Goal: Complete application form: Complete application form

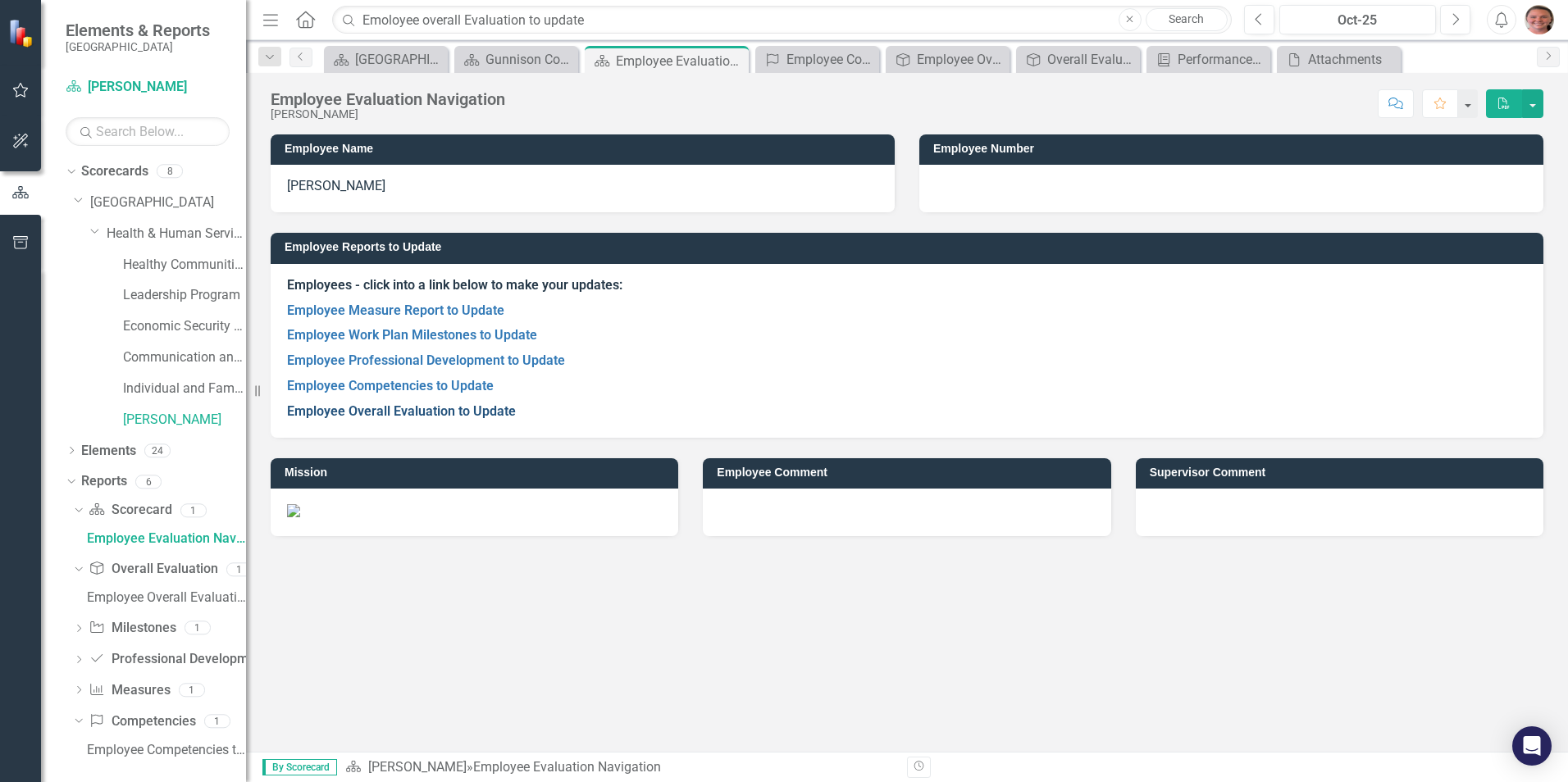
click at [418, 405] on link "Employee Overall Evaluation to Update" at bounding box center [401, 411] width 229 height 15
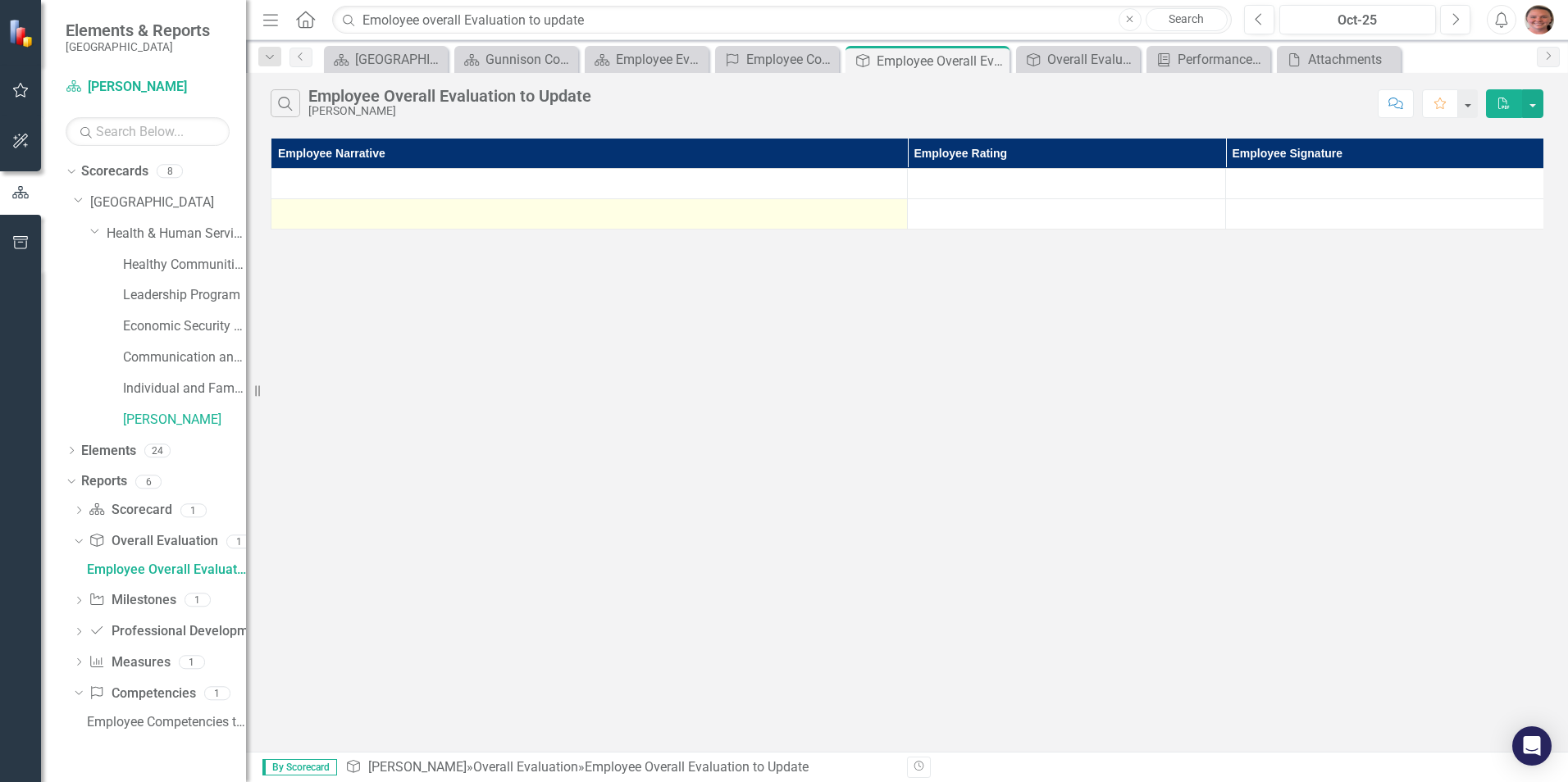
click at [592, 218] on div at bounding box center [589, 213] width 619 height 19
click at [584, 218] on div at bounding box center [589, 213] width 619 height 19
click at [568, 215] on div at bounding box center [589, 213] width 619 height 19
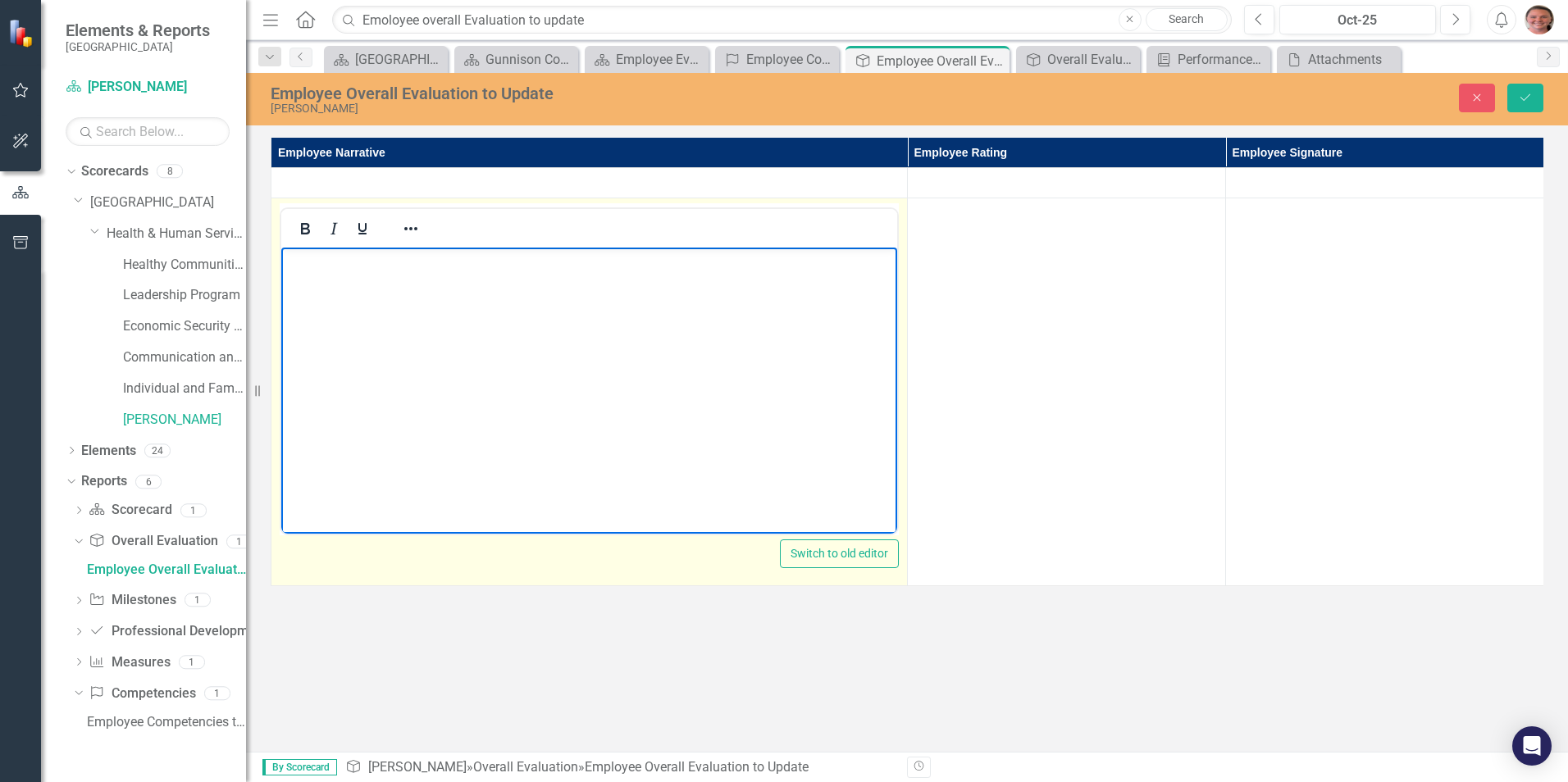
click at [458, 269] on p "Rich Text Area. Press ALT-0 for help." at bounding box center [588, 262] width 607 height 19
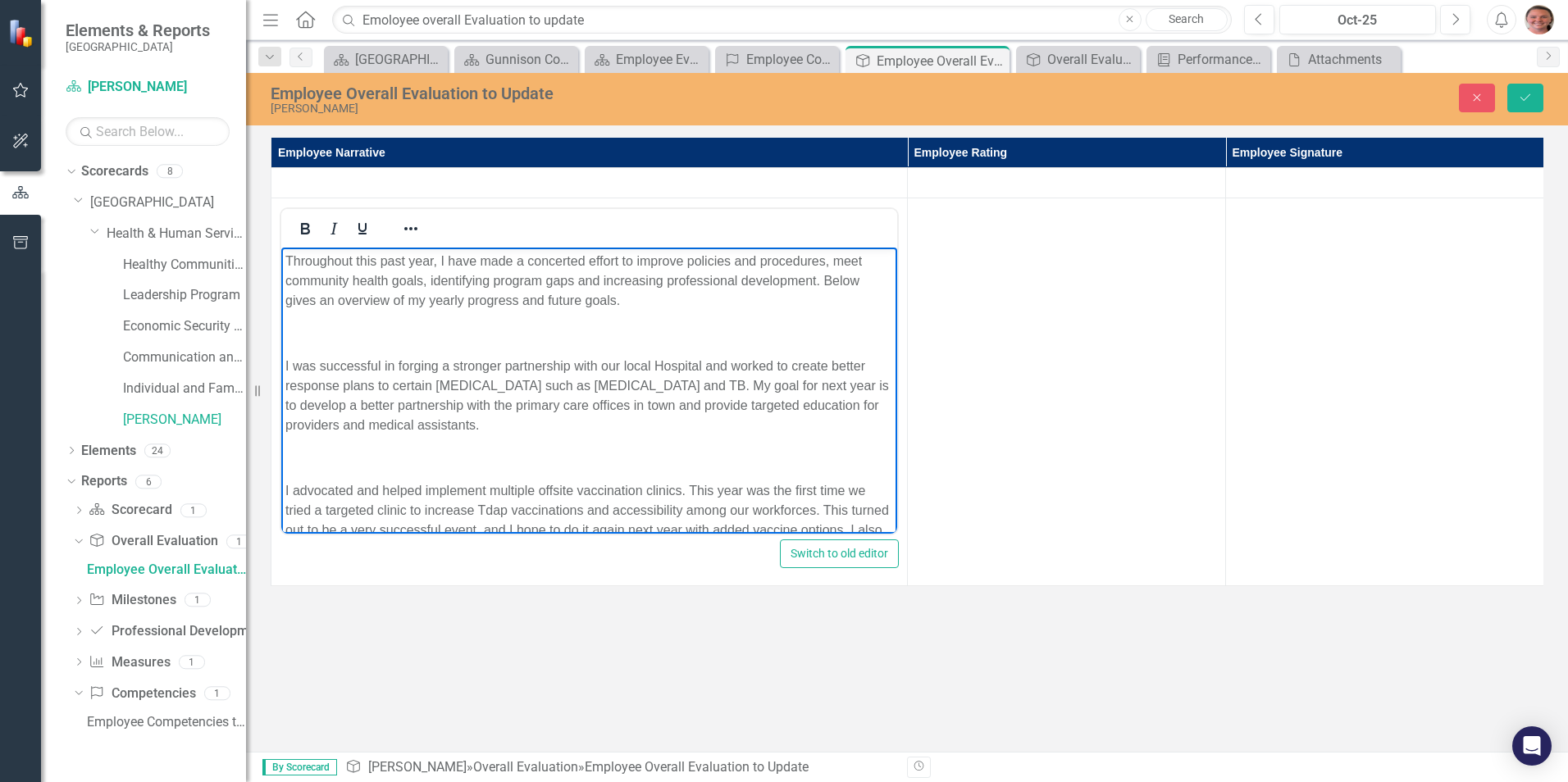
click at [660, 281] on p "Throughout this past year, I have made a concerted effort to improve policies a…" at bounding box center [588, 281] width 607 height 59
click at [665, 283] on p "Throughout this past year, I have made a concerted effort to improve policies a…" at bounding box center [588, 281] width 607 height 59
click at [674, 361] on p "I was successful in forging a stronger partnership with our local Hospital and …" at bounding box center [588, 396] width 607 height 79
click at [785, 331] on p "Rich Text Area. Press ALT-0 for help." at bounding box center [588, 333] width 607 height 19
click at [396, 311] on body "Throughout this past year, I have made a concerted effort to improve policies a…" at bounding box center [589, 740] width 616 height 986
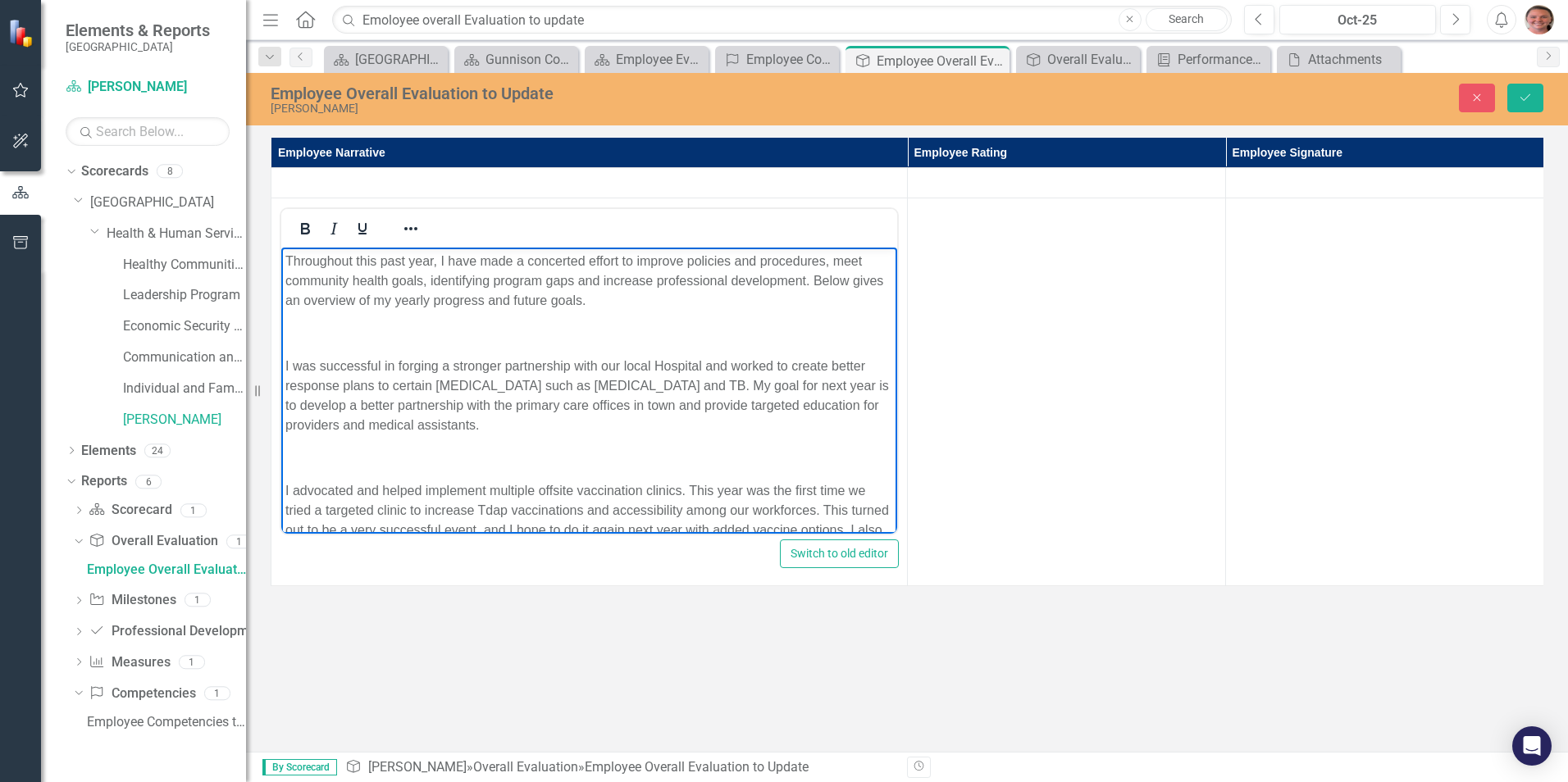
click at [626, 302] on p "Throughout this past year, I have made a concerted effort to improve policies a…" at bounding box center [588, 281] width 607 height 59
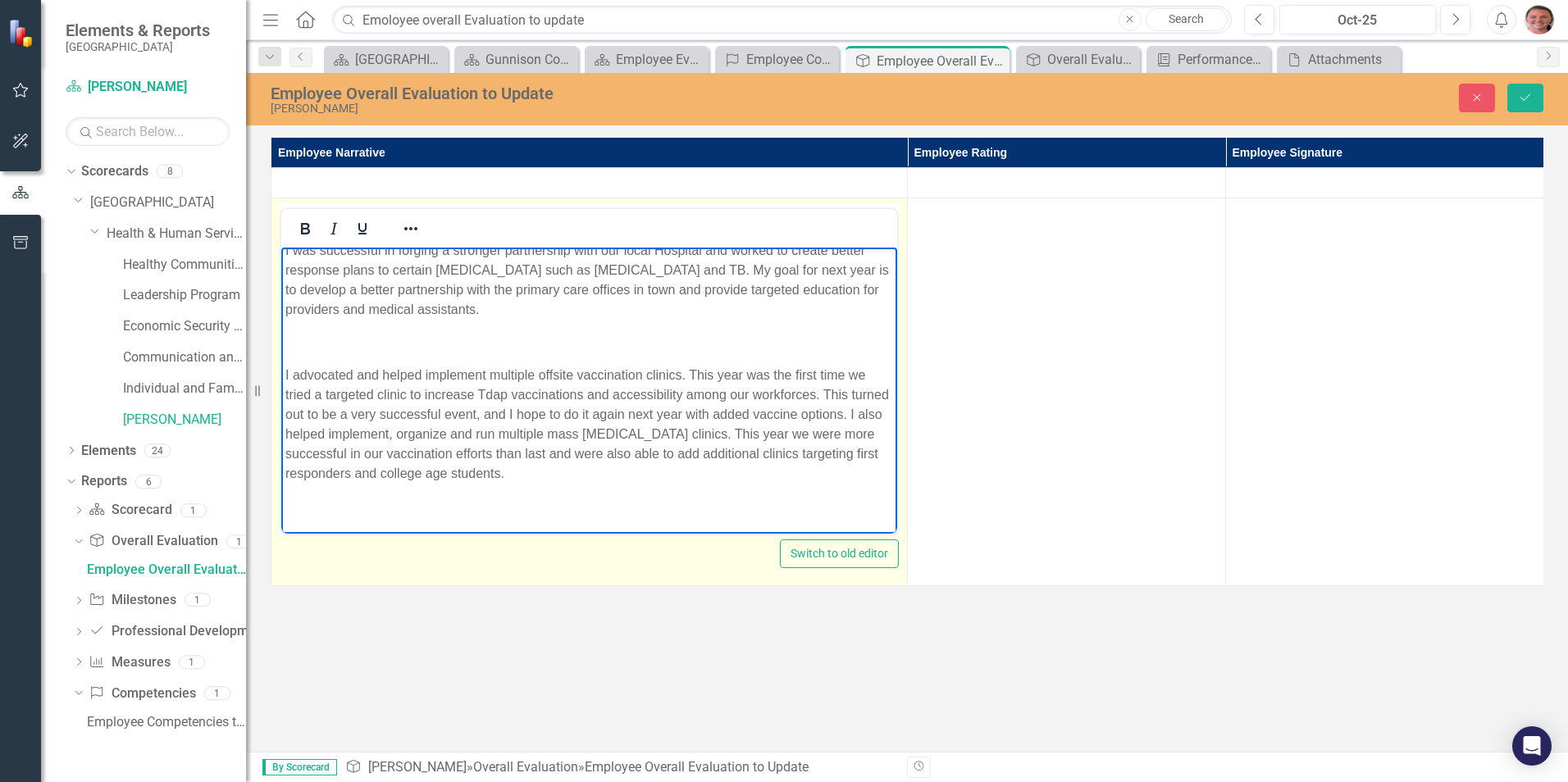
scroll to position [164, 0]
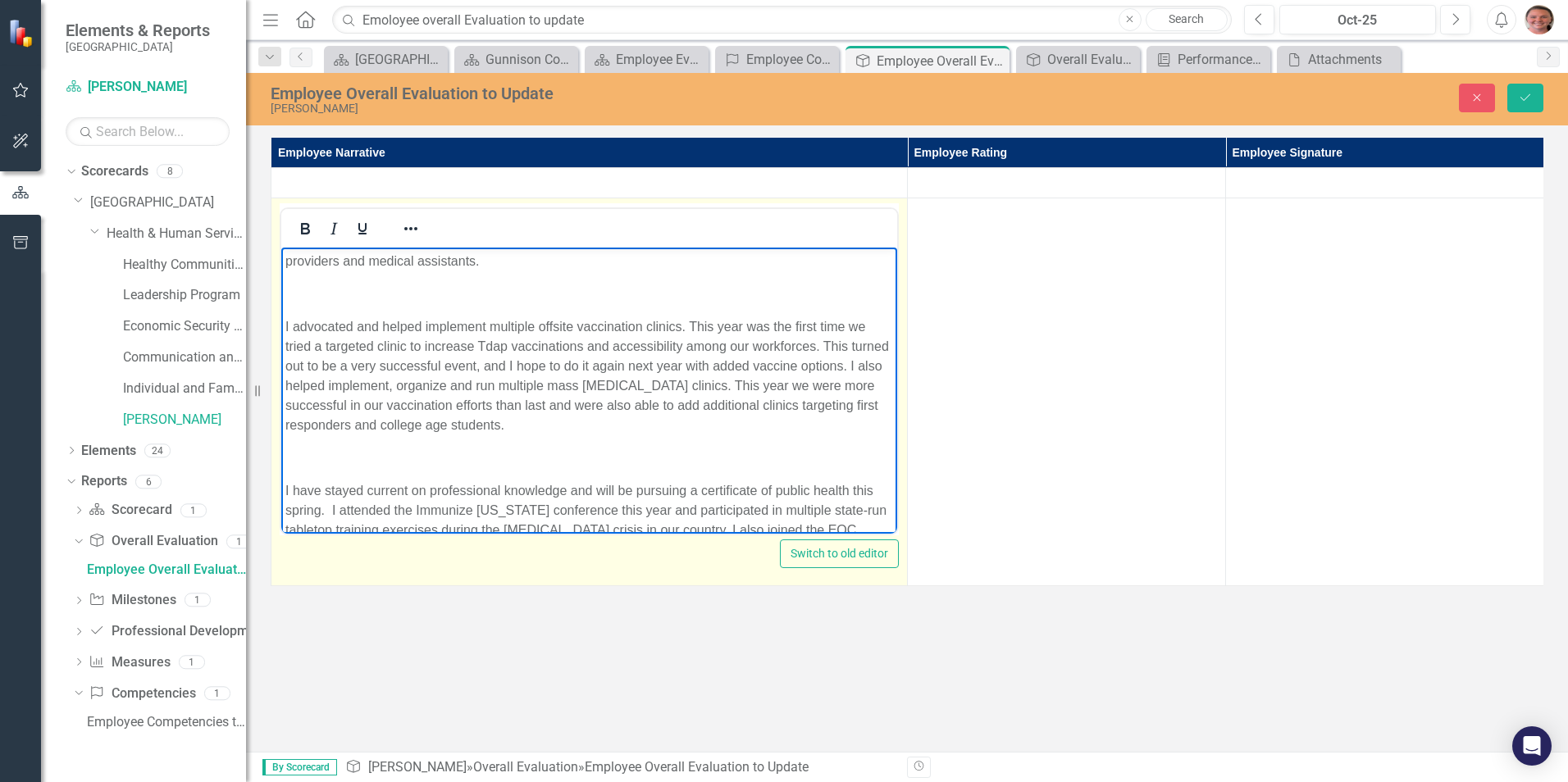
click at [308, 349] on p "I advocated and helped implement multiple offsite vaccination clinics. This yea…" at bounding box center [588, 377] width 607 height 118
click at [557, 439] on body "Throughout this past year, I have made a concerted effort to improve policies a…" at bounding box center [589, 576] width 616 height 986
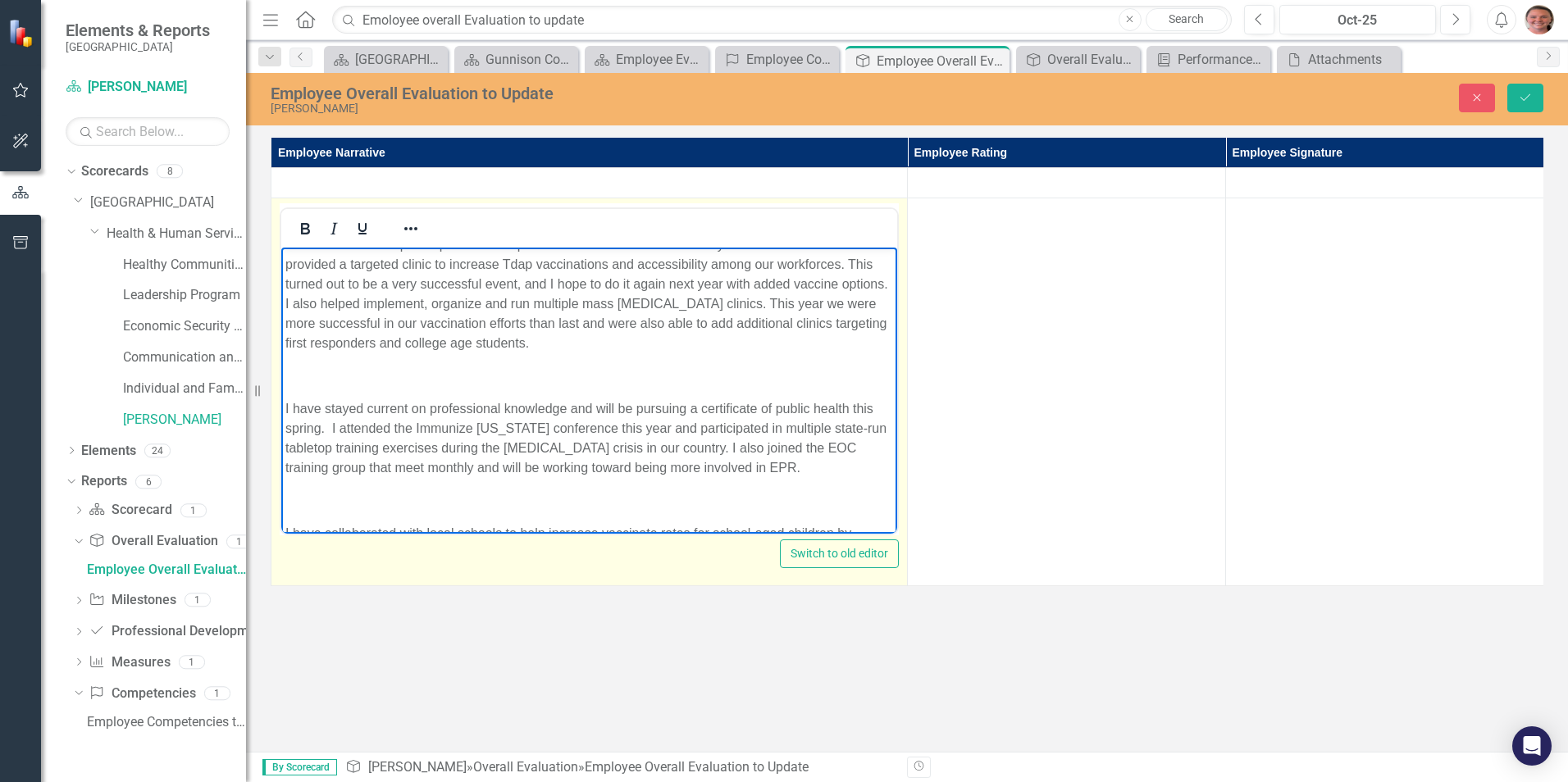
click at [547, 322] on p "I advocated and helped implement multiple offsite vaccination clinics. This yea…" at bounding box center [588, 294] width 607 height 118
click at [642, 357] on body "Throughout this past year, I have made a concerted effort to improve policies a…" at bounding box center [589, 494] width 616 height 986
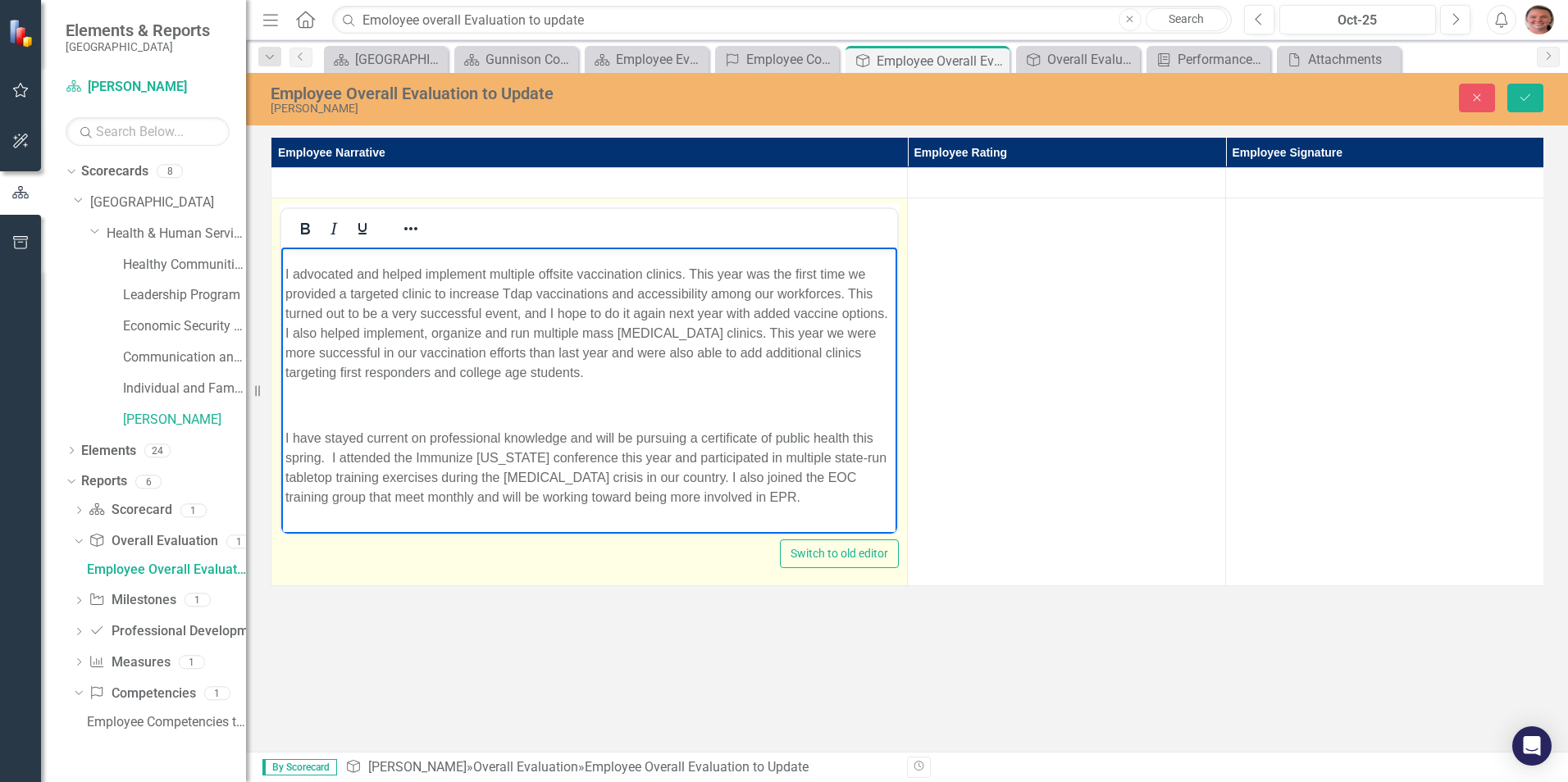
scroll to position [164, 0]
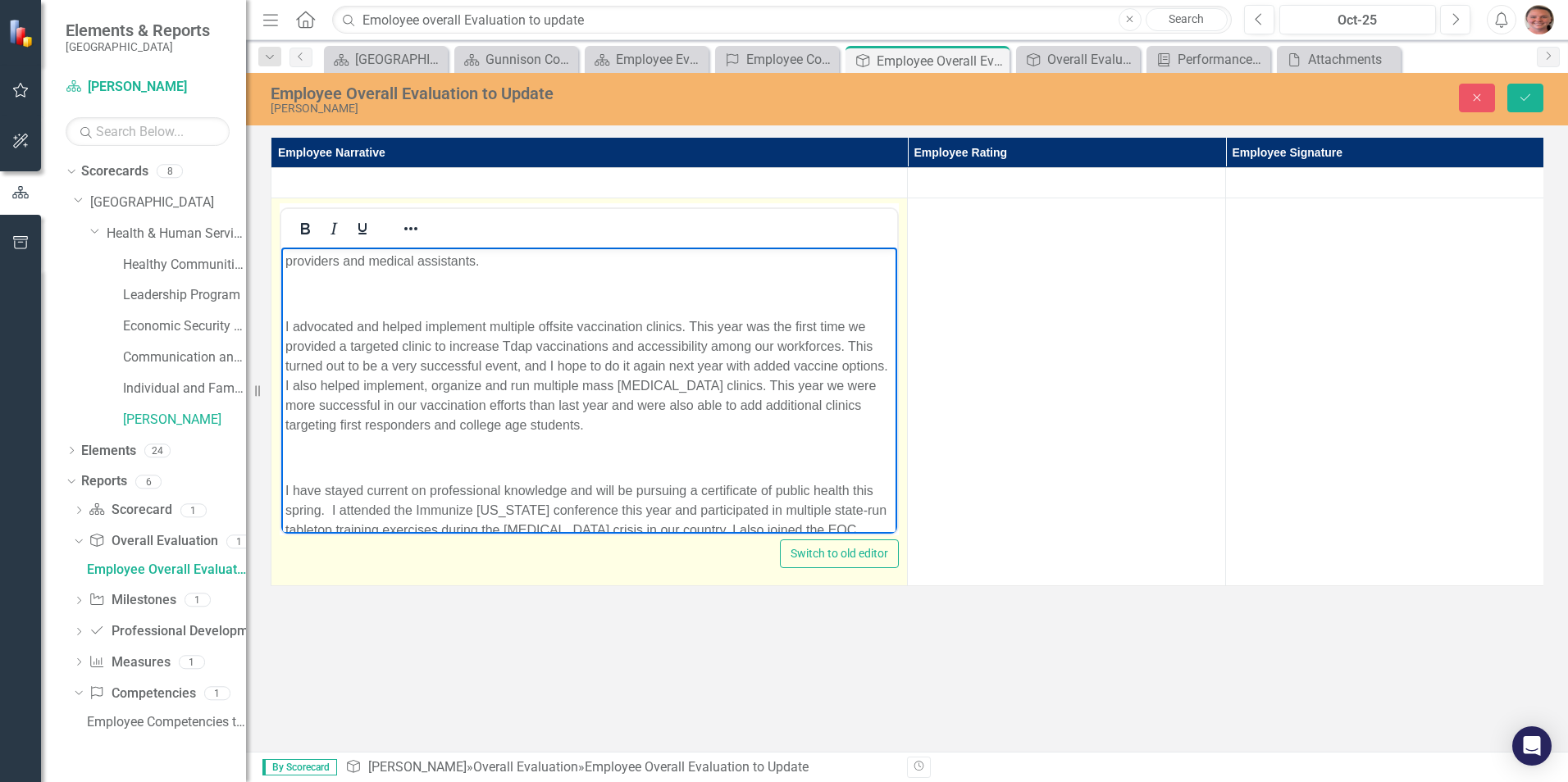
click at [531, 419] on p "I advocated and helped implement multiple offsite vaccination clinics. This yea…" at bounding box center [588, 377] width 607 height 118
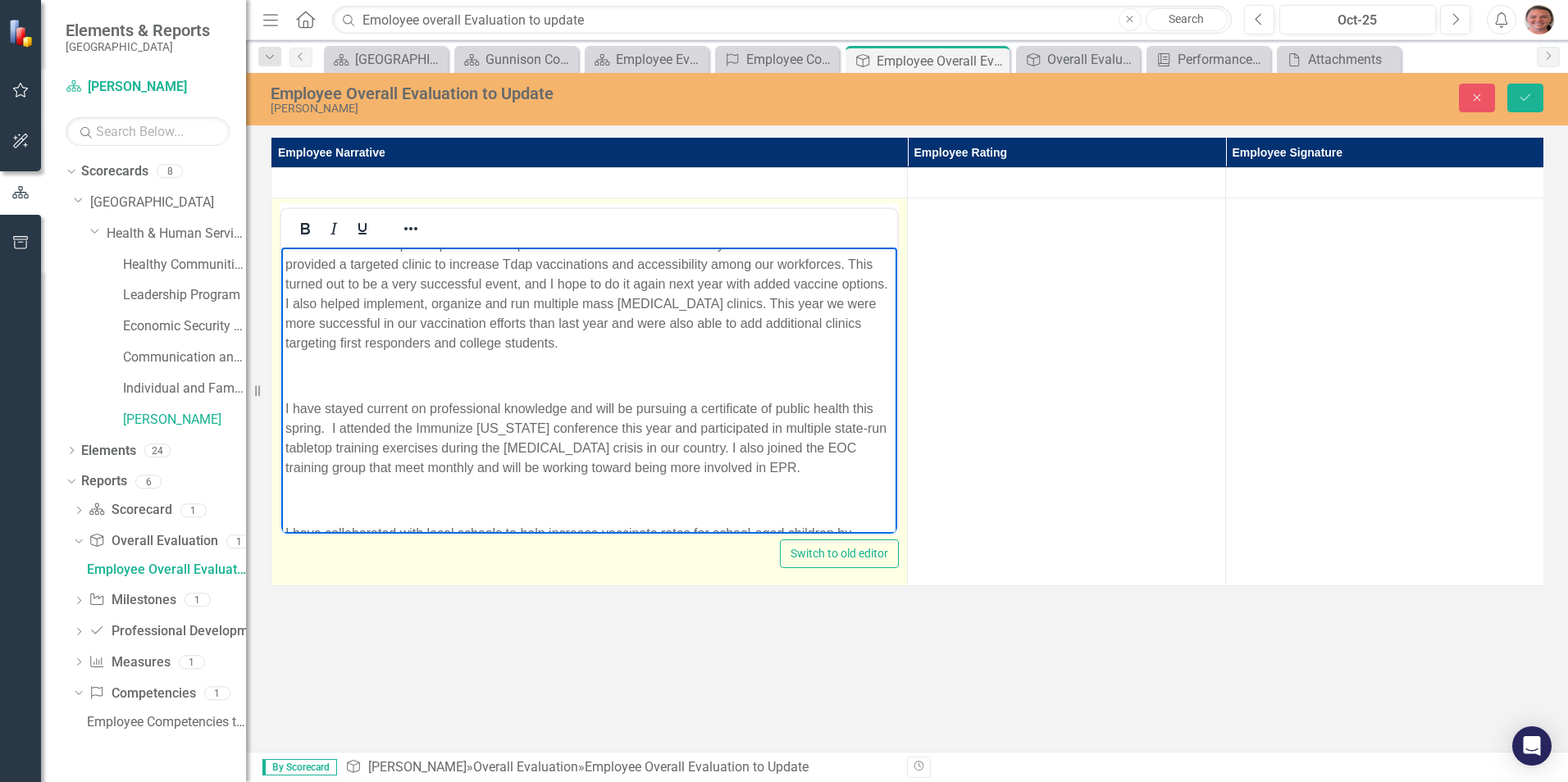
scroll to position [328, 0]
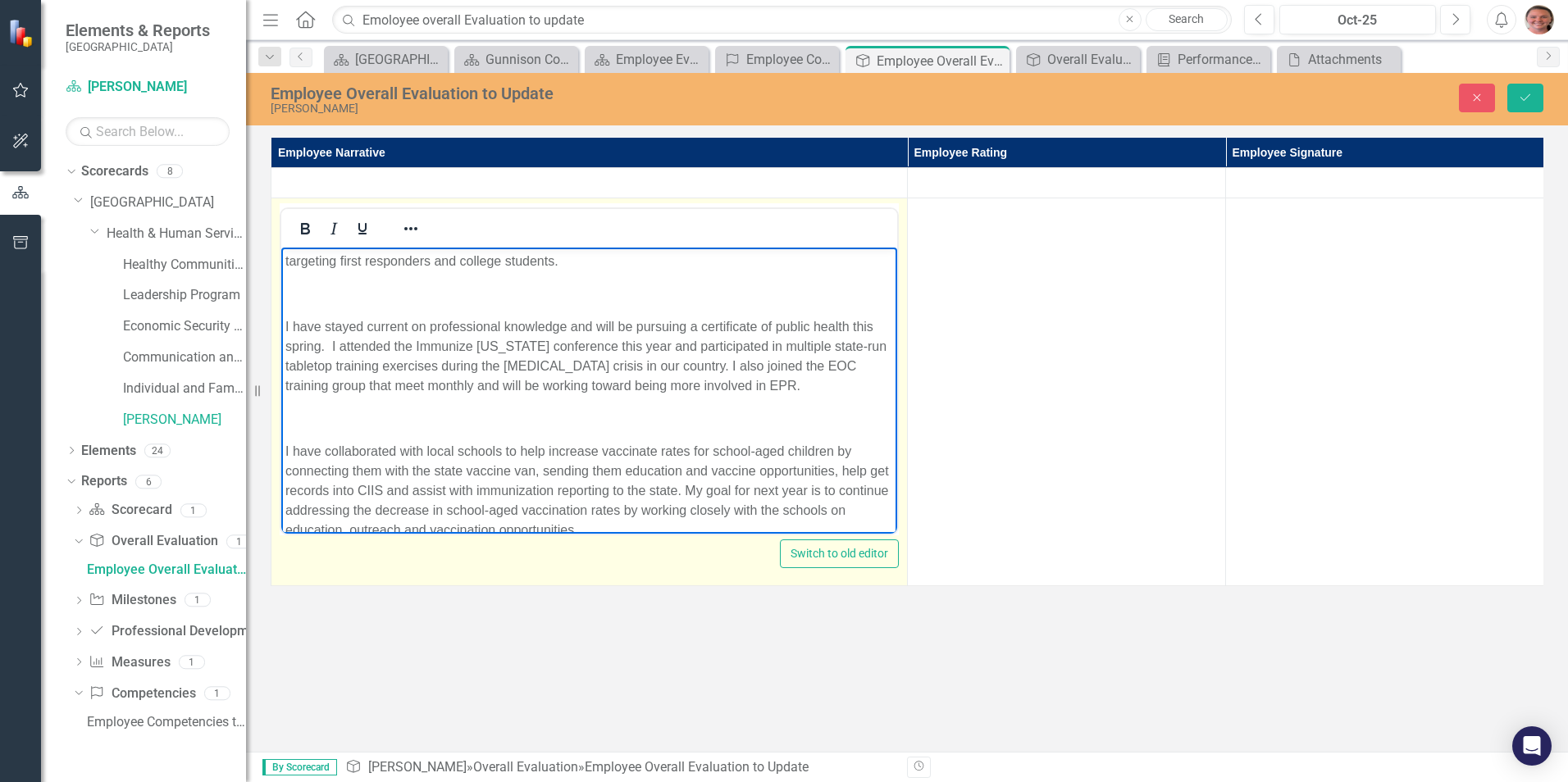
click at [377, 385] on p "I have stayed current on professional knowledge and will be pursuing a certific…" at bounding box center [588, 357] width 607 height 79
click at [482, 401] on body "Throughout this past year, I have made a concerted effort to improve policies a…" at bounding box center [589, 412] width 616 height 986
click at [448, 420] on p "Rich Text Area. Press ALT-0 for help." at bounding box center [588, 419] width 607 height 19
click at [379, 386] on p "I have stayed current on professional knowledge and will be pursuing a certific…" at bounding box center [588, 357] width 607 height 79
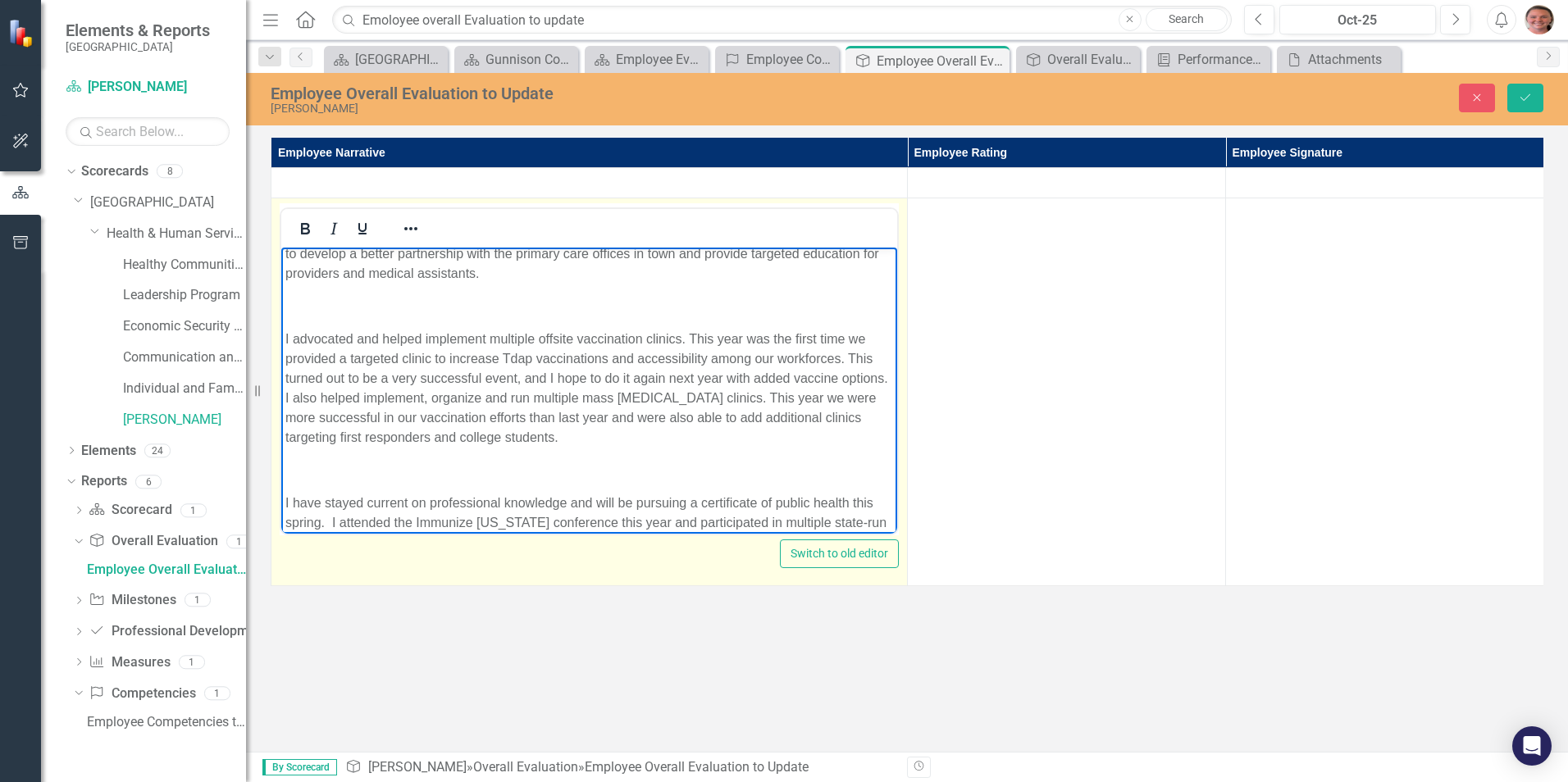
scroll to position [0, 0]
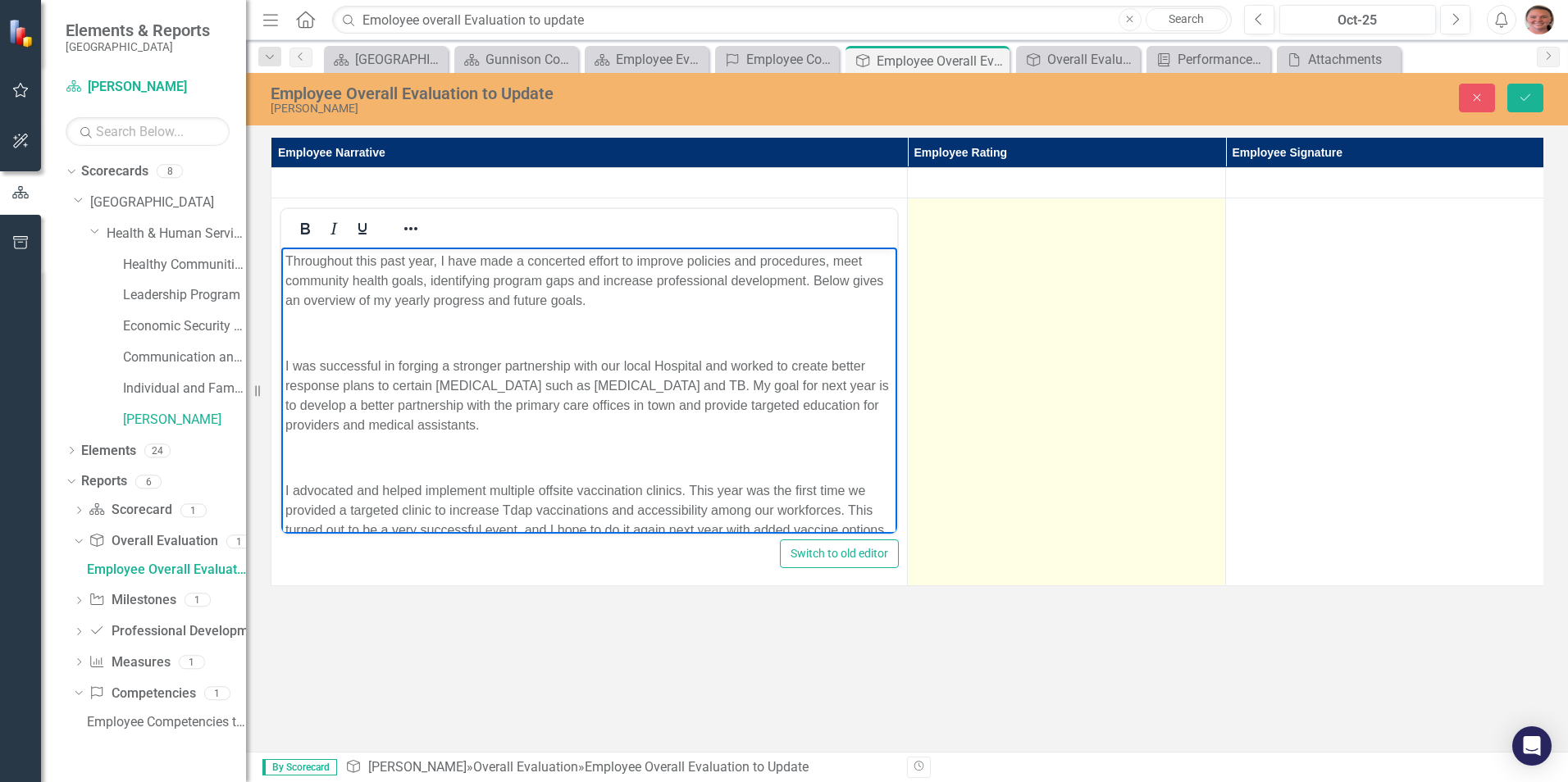
click at [1142, 266] on td at bounding box center [1066, 392] width 318 height 388
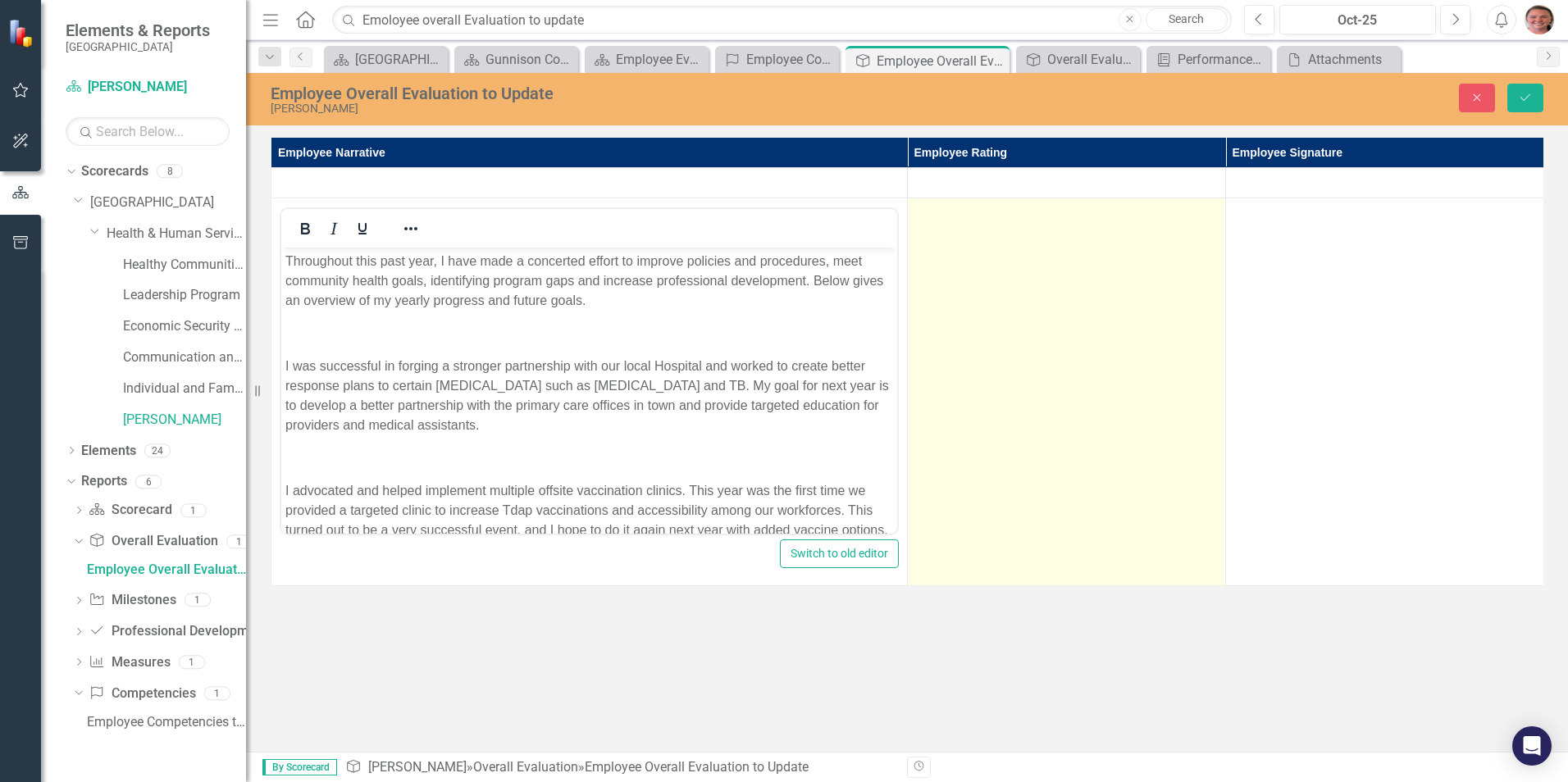
click at [1142, 266] on td at bounding box center [1066, 392] width 318 height 388
click at [1083, 226] on div "Not Defined" at bounding box center [1057, 219] width 261 height 19
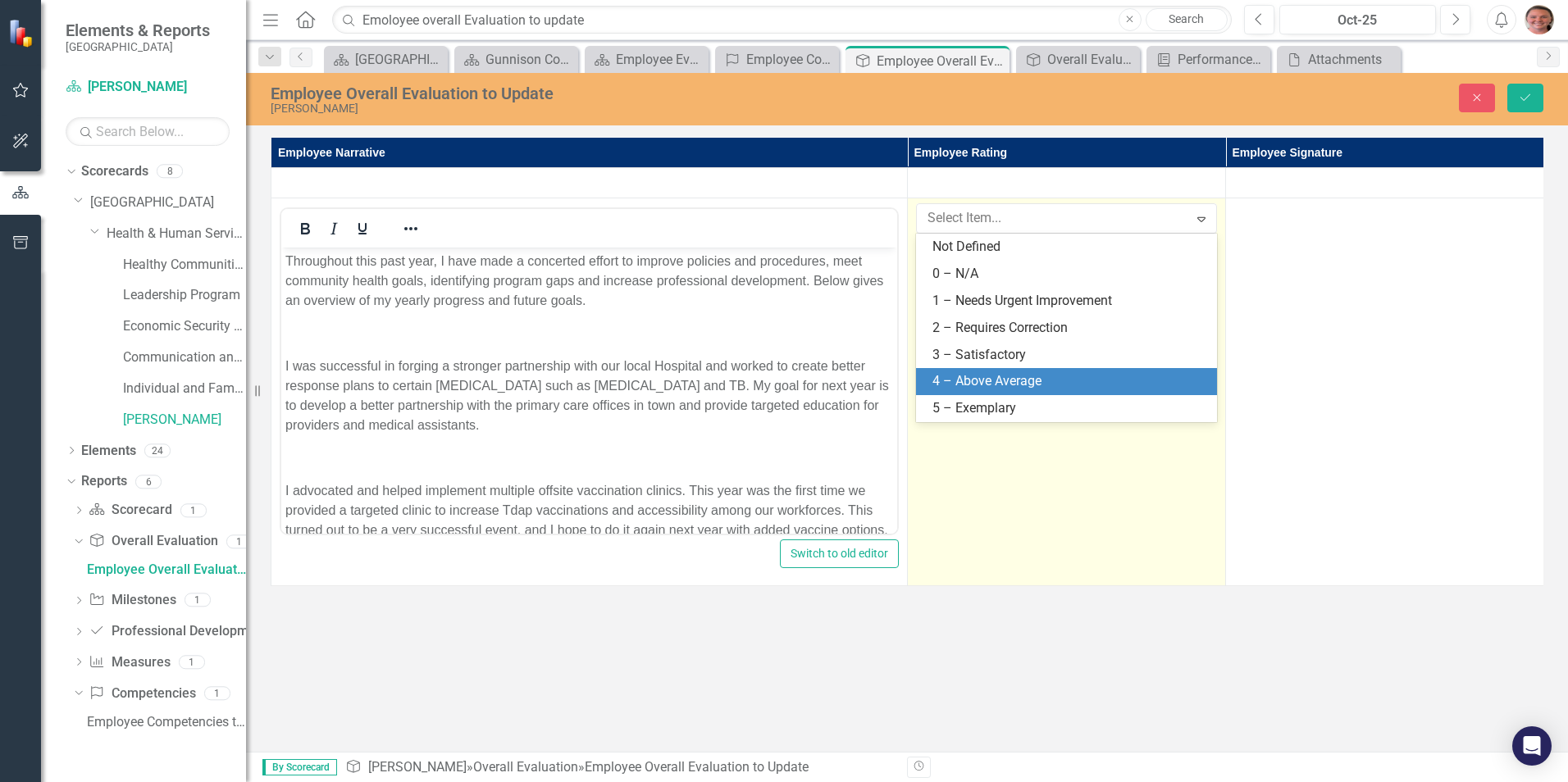
click at [1046, 377] on div "4 – Above Average" at bounding box center [1069, 381] width 274 height 19
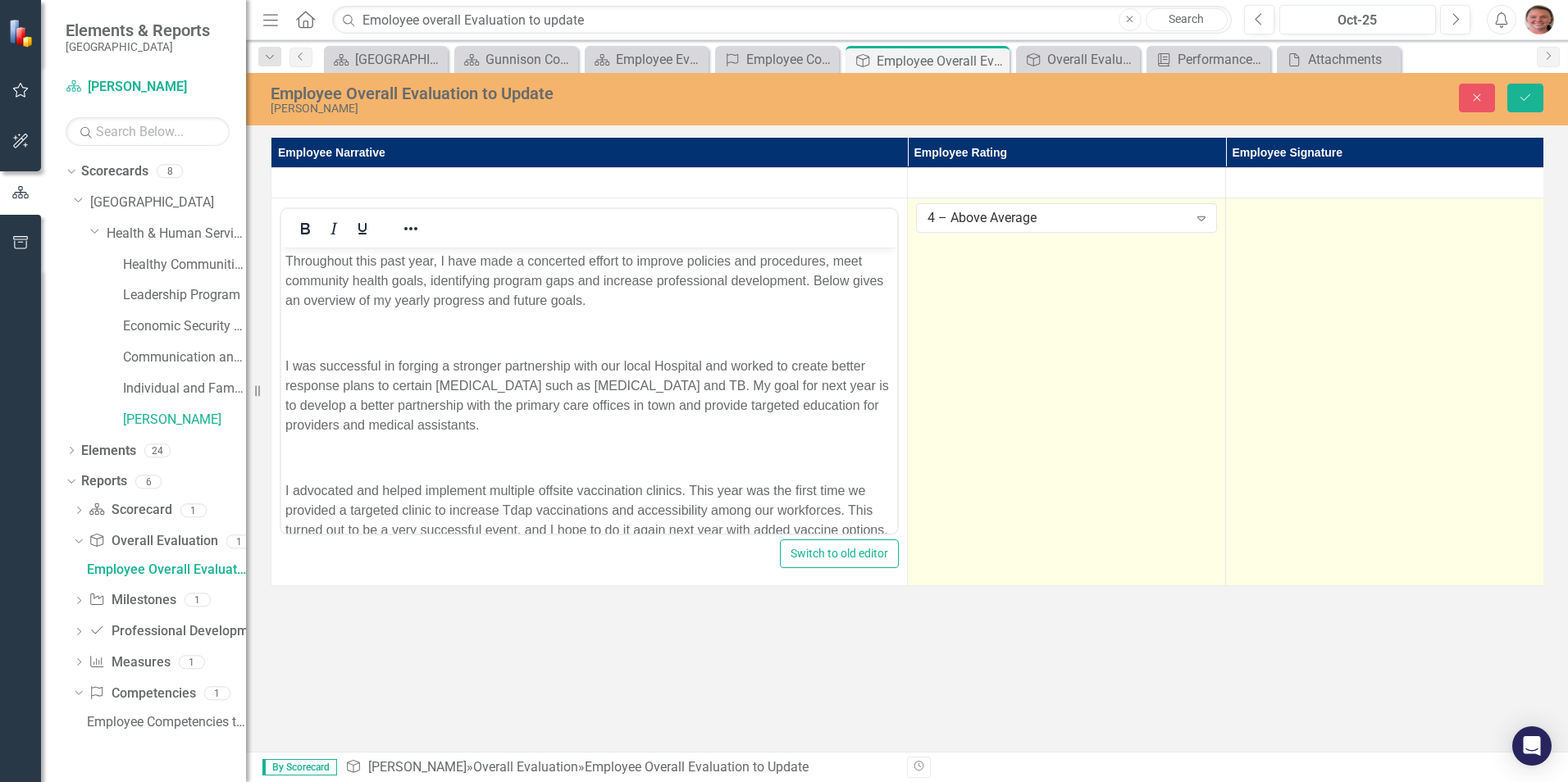
click at [1369, 264] on td at bounding box center [1384, 392] width 318 height 388
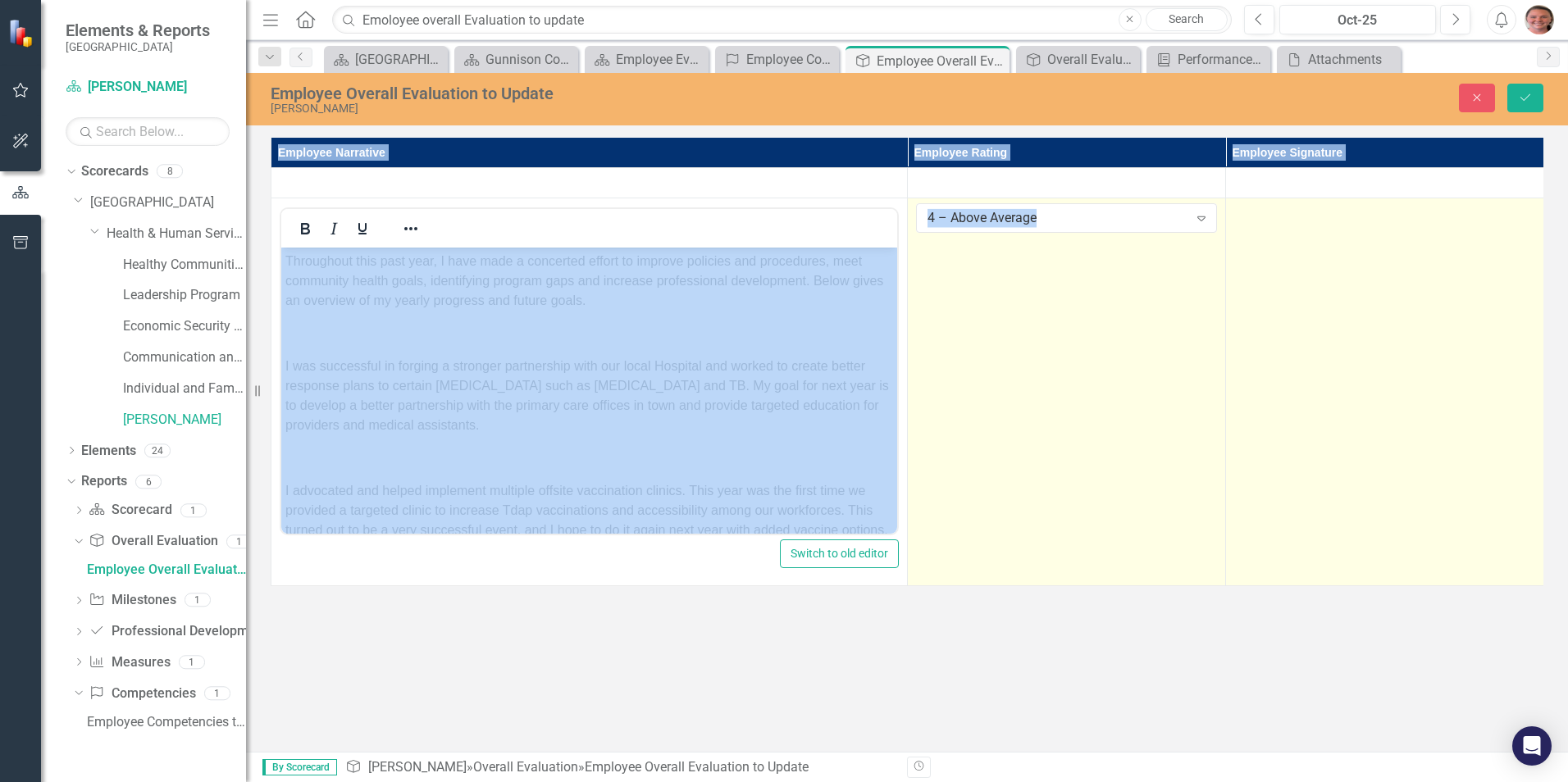
click at [1369, 264] on td at bounding box center [1384, 392] width 318 height 388
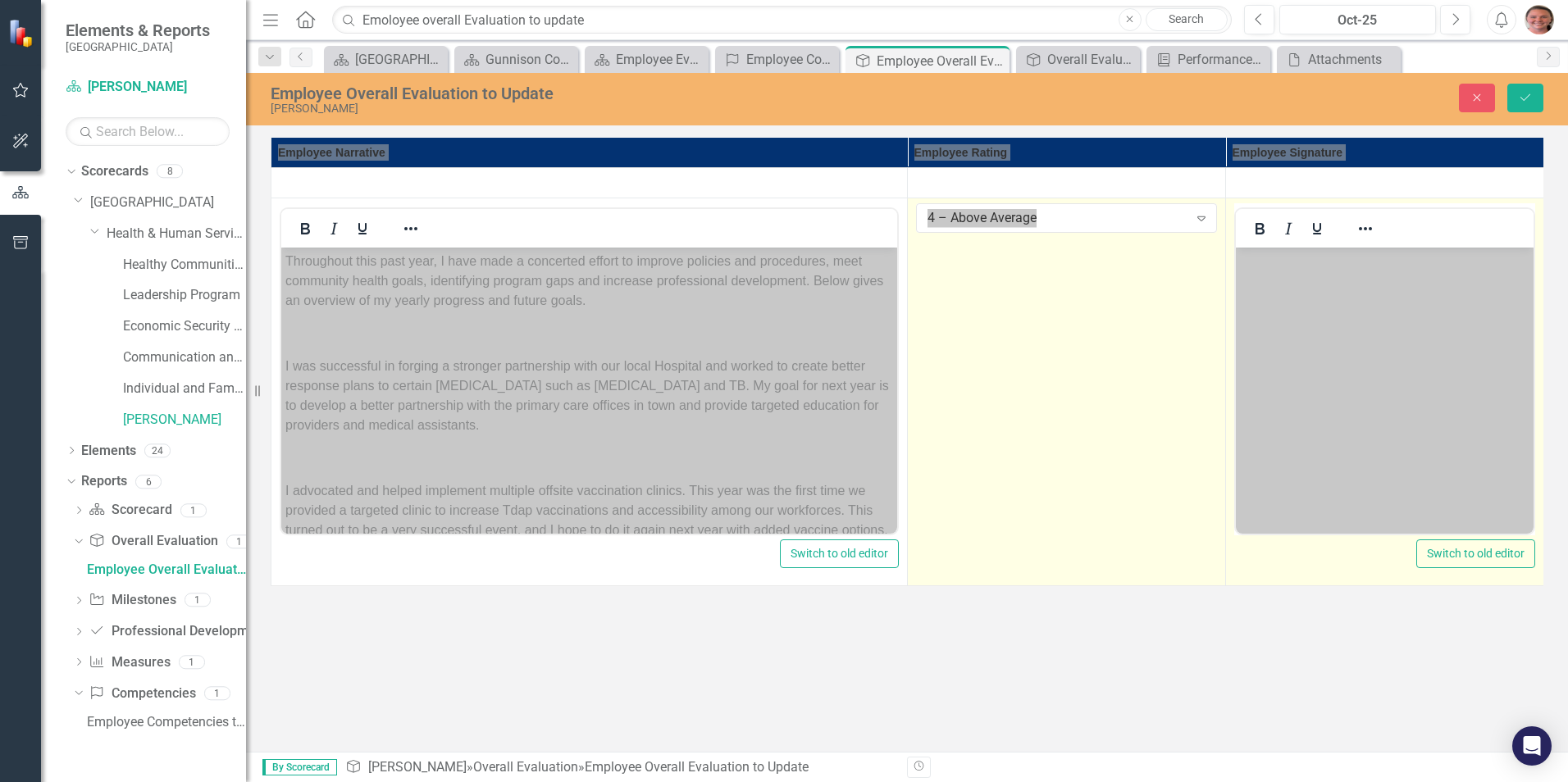
click at [1369, 264] on p "Rich Text Area. Press ALT-0 for help." at bounding box center [1385, 262] width 290 height 19
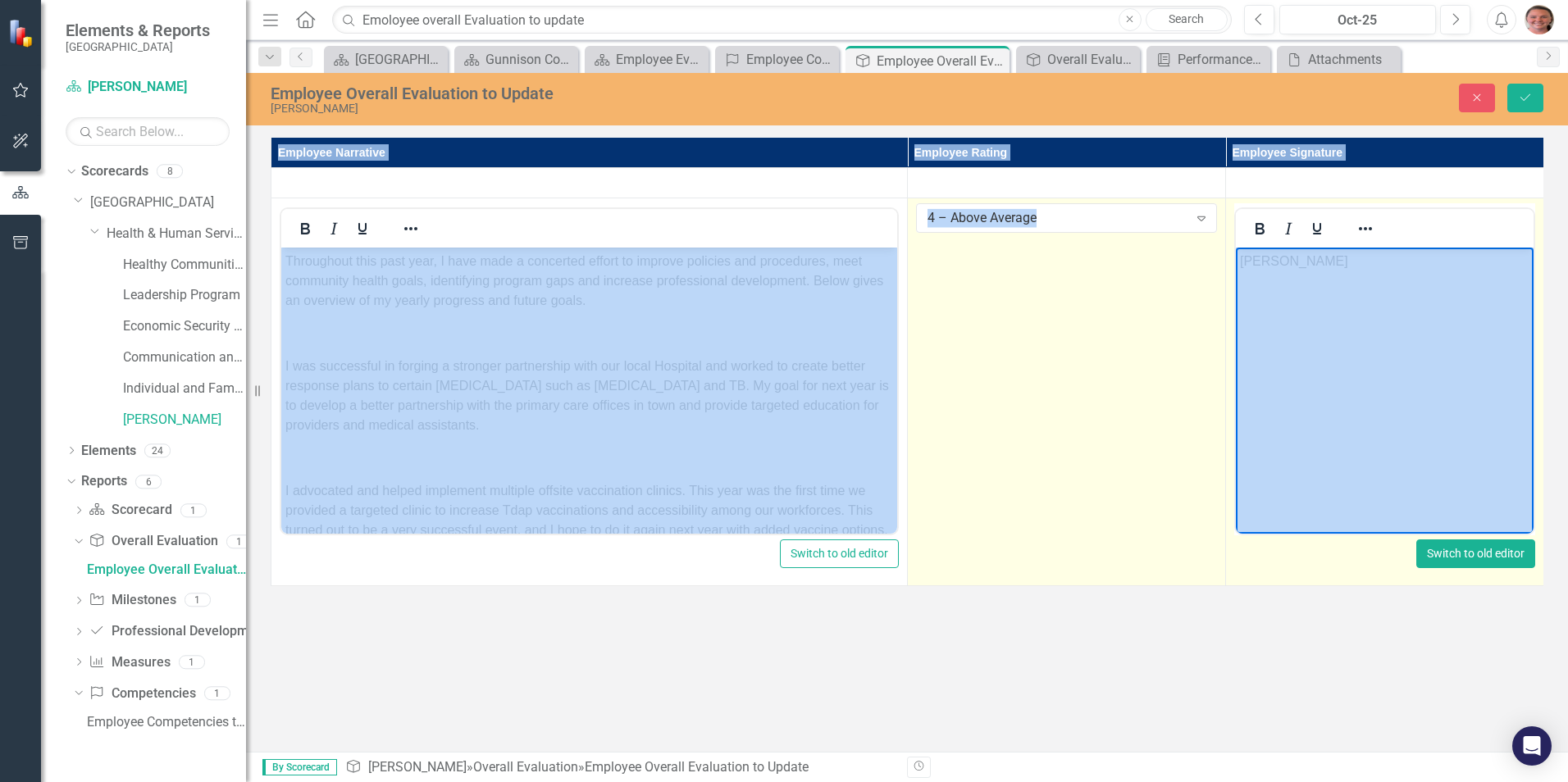
click at [1479, 550] on button "Switch to old editor" at bounding box center [1474, 554] width 119 height 29
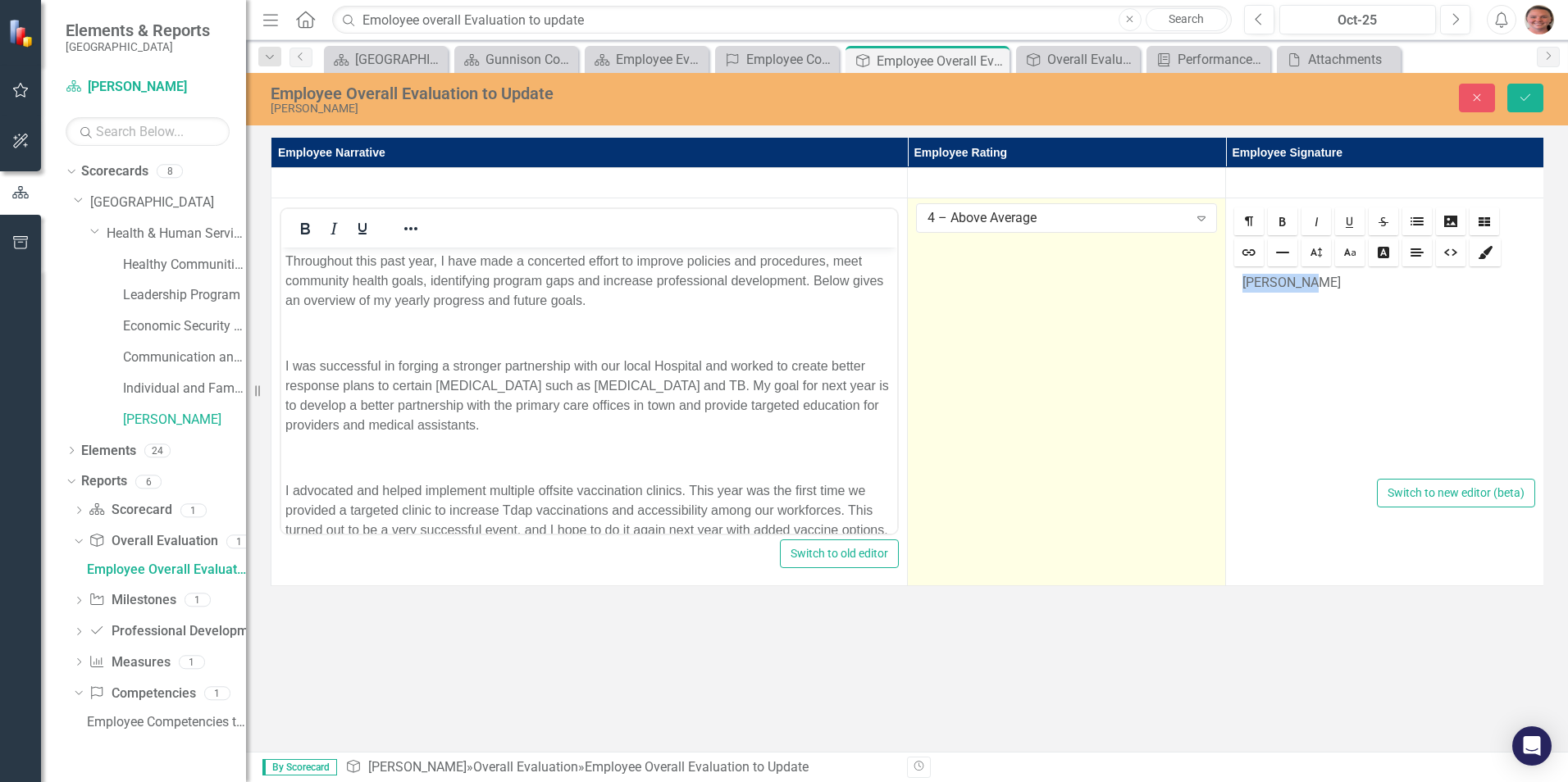
drag, startPoint x: 1361, startPoint y: 291, endPoint x: 1222, endPoint y: 291, distance: 139.0
click at [1222, 291] on tr "Switch to old editor 4 – Above Average Expand Rich text editor [PERSON_NAME] <p…" at bounding box center [908, 392] width 1273 height 388
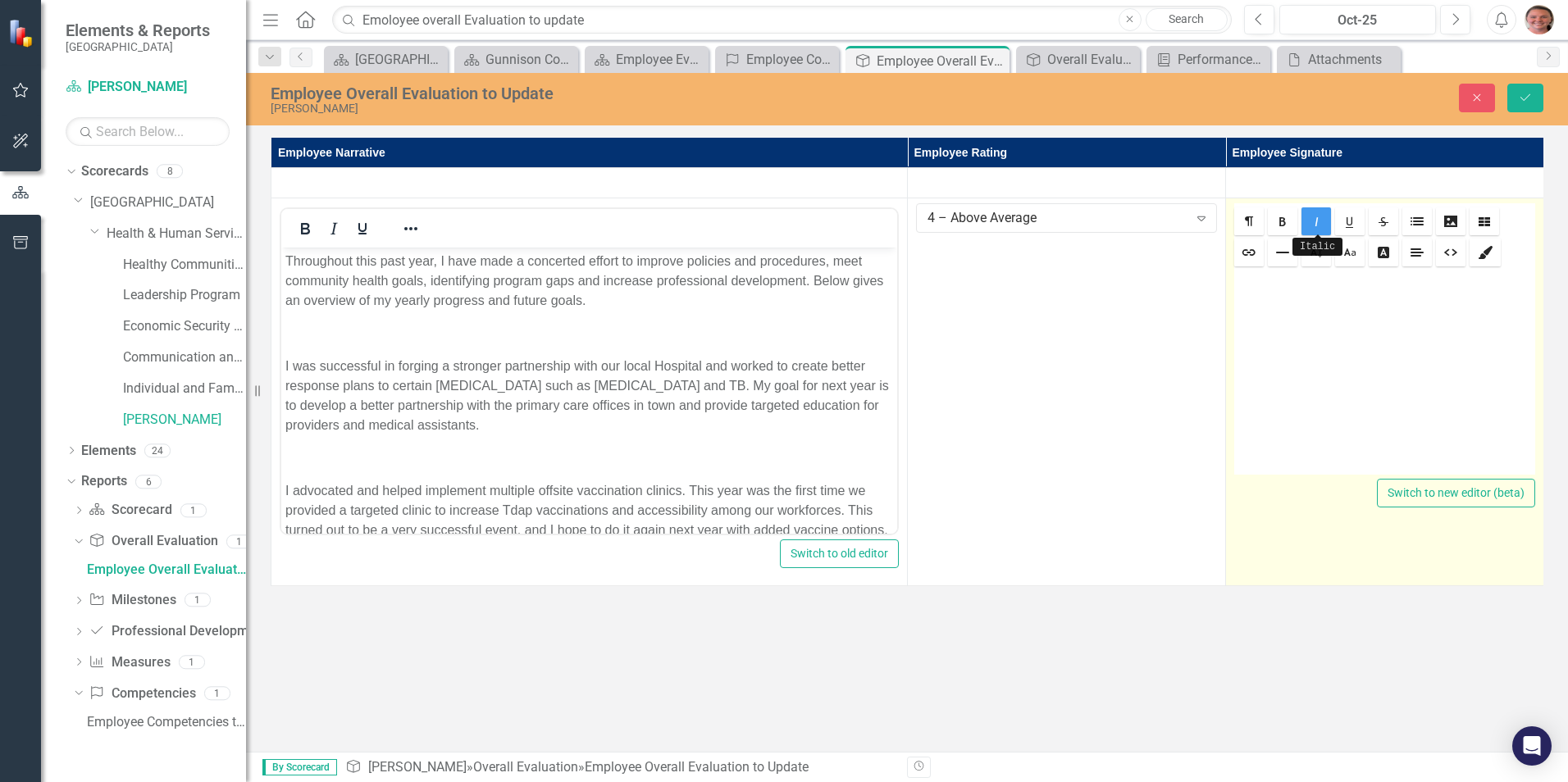
click at [1326, 227] on link "Italic" at bounding box center [1316, 221] width 30 height 28
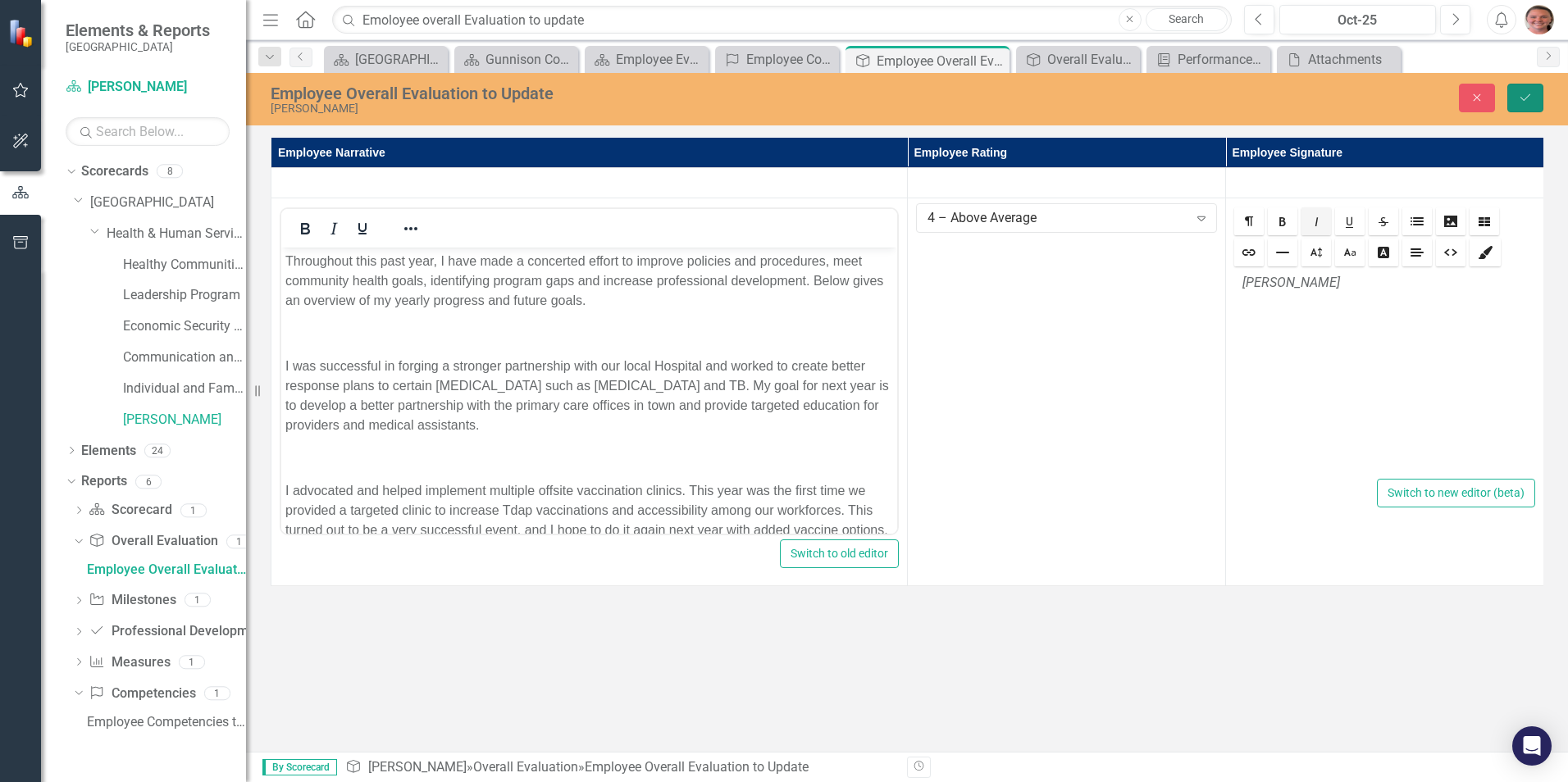
click at [1524, 101] on icon "Save" at bounding box center [1525, 98] width 14 height 12
